Goal: Task Accomplishment & Management: Manage account settings

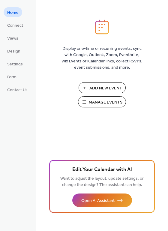
click at [106, 102] on span "Manage Events" at bounding box center [106, 102] width 34 height 6
click at [12, 64] on span "Settings" at bounding box center [15, 64] width 16 height 6
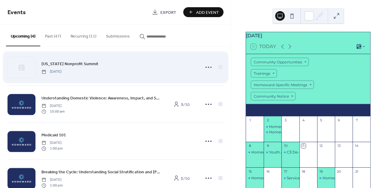
scroll to position [24, 0]
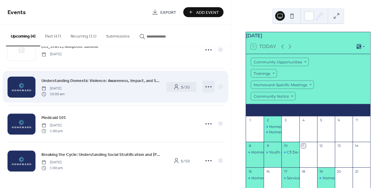
click at [206, 87] on circle at bounding box center [206, 86] width 1 height 1
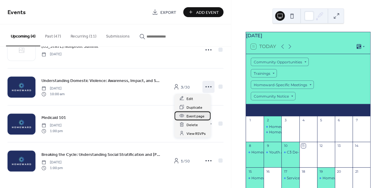
click at [196, 117] on span "Event page" at bounding box center [196, 116] width 18 height 6
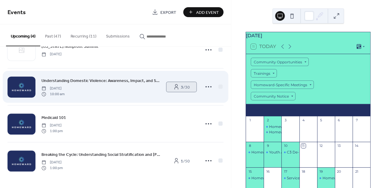
click at [181, 87] on span "3 / 30" at bounding box center [185, 87] width 9 height 6
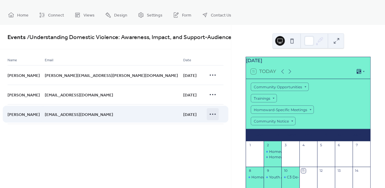
click at [212, 114] on icon at bounding box center [213, 114] width 10 height 10
click at [213, 114] on circle at bounding box center [212, 114] width 1 height 1
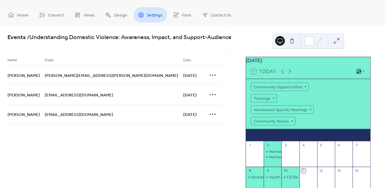
click at [146, 14] on link "Settings" at bounding box center [150, 14] width 34 height 15
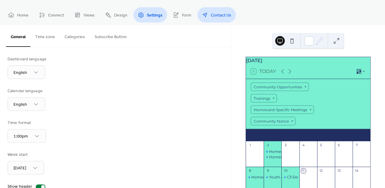
click at [211, 18] on span "Contact Us" at bounding box center [221, 15] width 20 height 6
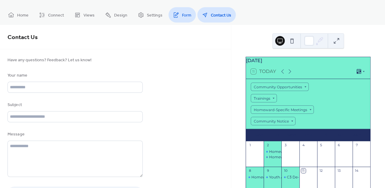
click at [184, 16] on span "Form" at bounding box center [186, 15] width 9 height 6
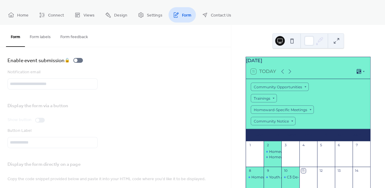
drag, startPoint x: 15, startPoint y: 86, endPoint x: 103, endPoint y: 86, distance: 88.0
click at [103, 86] on div "Notification email" at bounding box center [116, 79] width 216 height 20
drag, startPoint x: 53, startPoint y: 84, endPoint x: -15, endPoint y: 84, distance: 68.2
click at [0, 84] on div "**********" at bounding box center [115, 117] width 231 height 141
click at [67, 38] on button "Form feedback" at bounding box center [74, 35] width 37 height 21
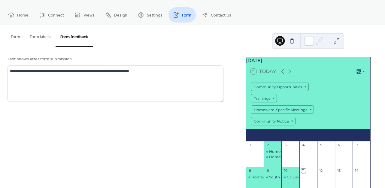
click at [43, 35] on button "Form labels" at bounding box center [40, 35] width 31 height 21
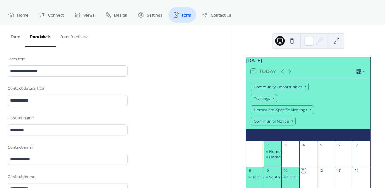
click at [14, 37] on button "Form" at bounding box center [15, 35] width 19 height 21
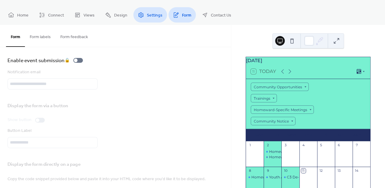
click at [138, 17] on icon at bounding box center [141, 15] width 6 height 6
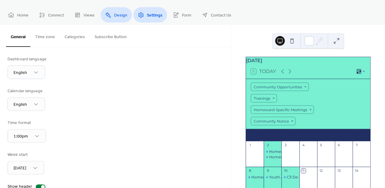
click at [114, 16] on span "Design" at bounding box center [120, 15] width 13 height 6
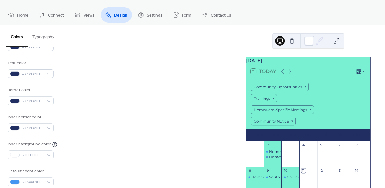
scroll to position [122, 0]
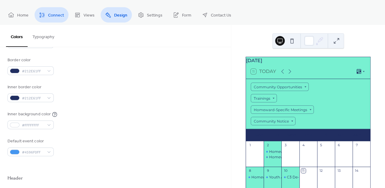
click at [54, 14] on span "Connect" at bounding box center [56, 15] width 16 height 6
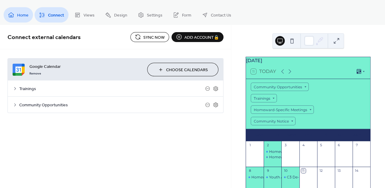
click at [15, 16] on link "Home" at bounding box center [18, 14] width 29 height 15
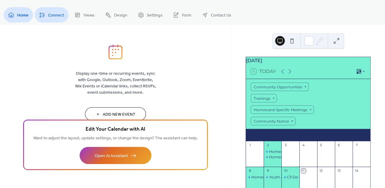
click at [59, 17] on span "Connect" at bounding box center [56, 15] width 16 height 6
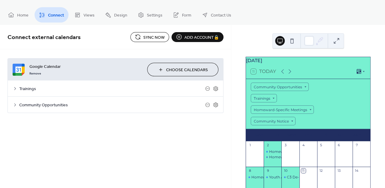
click at [16, 90] on icon at bounding box center [15, 88] width 5 height 5
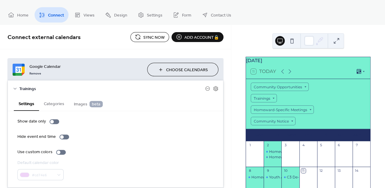
click at [16, 89] on icon at bounding box center [15, 88] width 5 height 5
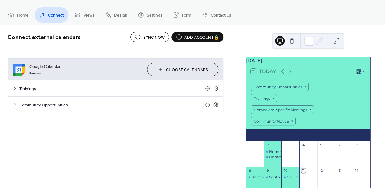
click at [14, 103] on icon at bounding box center [15, 104] width 5 height 5
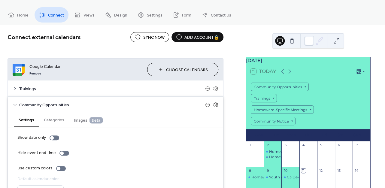
click at [17, 104] on icon at bounding box center [15, 104] width 5 height 5
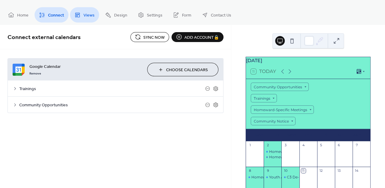
click at [85, 16] on span "Views" at bounding box center [89, 15] width 11 height 6
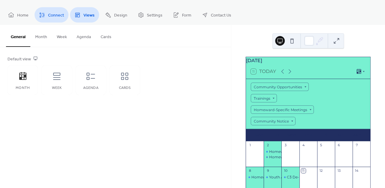
click at [54, 15] on span "Connect" at bounding box center [56, 15] width 16 height 6
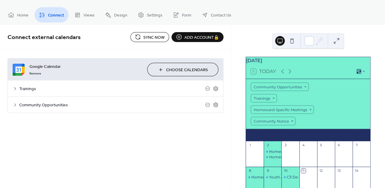
click at [15, 89] on icon at bounding box center [15, 88] width 5 height 5
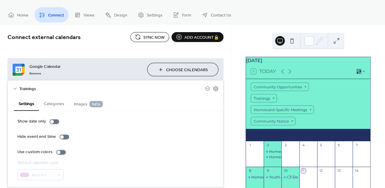
click at [14, 89] on icon at bounding box center [15, 88] width 5 height 5
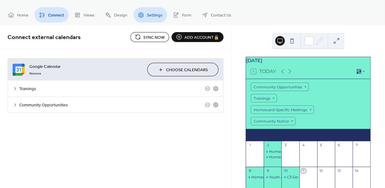
click at [150, 19] on span "Settings" at bounding box center [155, 15] width 16 height 6
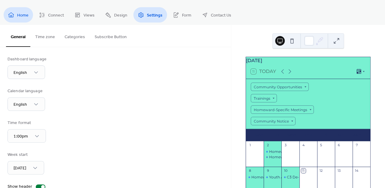
click at [28, 16] on span "Home" at bounding box center [22, 15] width 11 height 6
